Goal: Find contact information: Find contact information

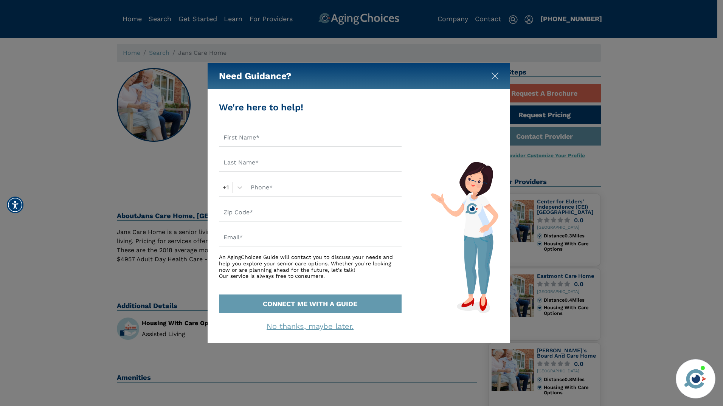
drag, startPoint x: 496, startPoint y: 74, endPoint x: 492, endPoint y: 77, distance: 4.8
click at [496, 74] on img "Close" at bounding box center [495, 76] width 8 height 8
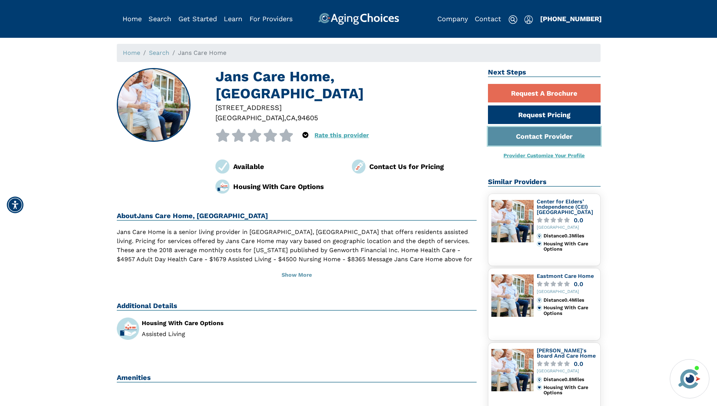
click at [539, 137] on link "Contact Provider" at bounding box center [544, 136] width 113 height 19
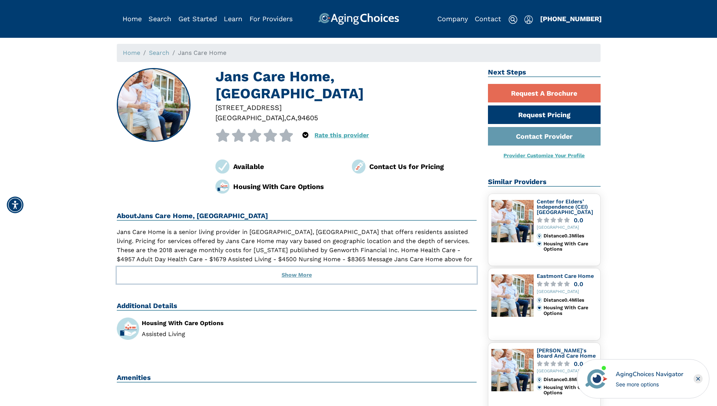
click at [296, 267] on button "Show More" at bounding box center [297, 275] width 360 height 17
